Goal: Go to known website: Go to known website

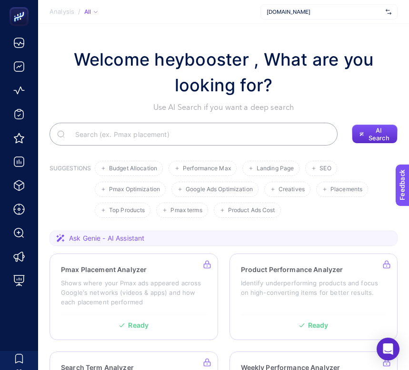
click at [322, 15] on span "[DOMAIN_NAME]" at bounding box center [323, 12] width 115 height 8
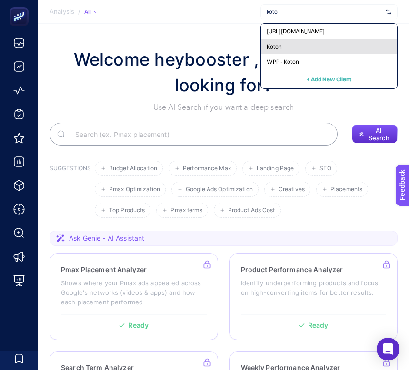
type input "koto"
click at [321, 45] on div "Koton" at bounding box center [329, 46] width 136 height 15
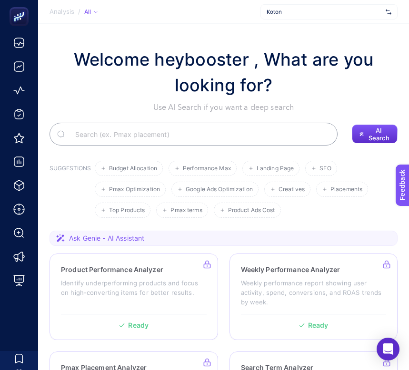
click at [329, 10] on span "Koton" at bounding box center [323, 12] width 115 height 8
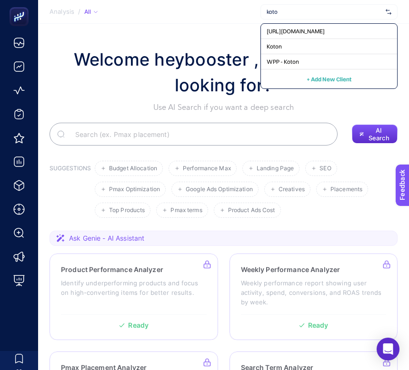
type input "koton"
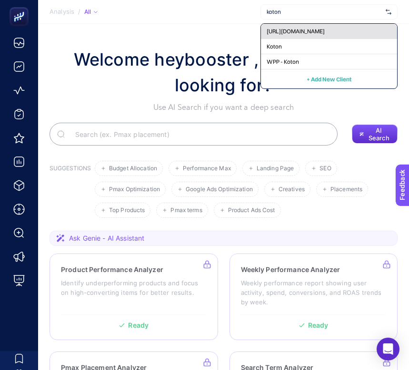
click at [329, 31] on div "[URL][DOMAIN_NAME]" at bounding box center [329, 31] width 136 height 15
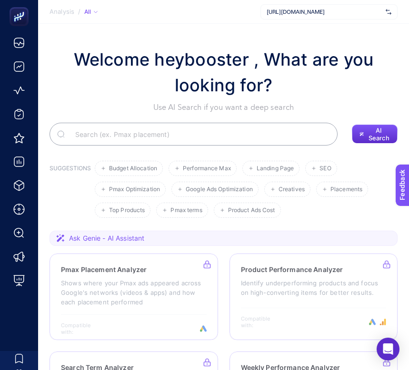
click at [334, 17] on div "[URL][DOMAIN_NAME]" at bounding box center [328, 11] width 137 height 15
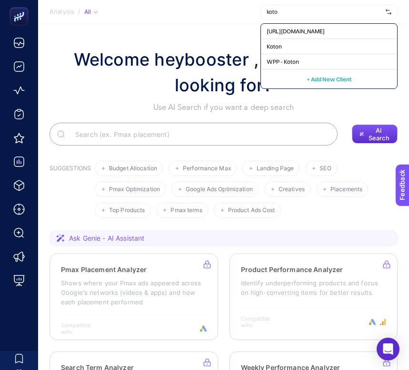
type input "koton"
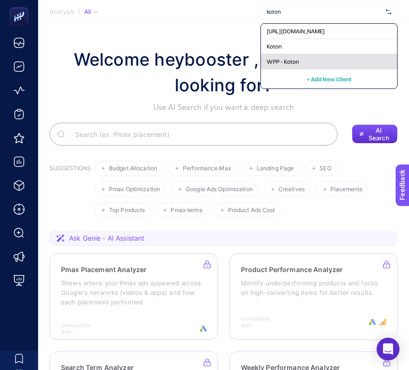
click at [331, 66] on div "WPP - Koton" at bounding box center [329, 61] width 136 height 15
